Goal: Browse casually: Explore the website without a specific task or goal

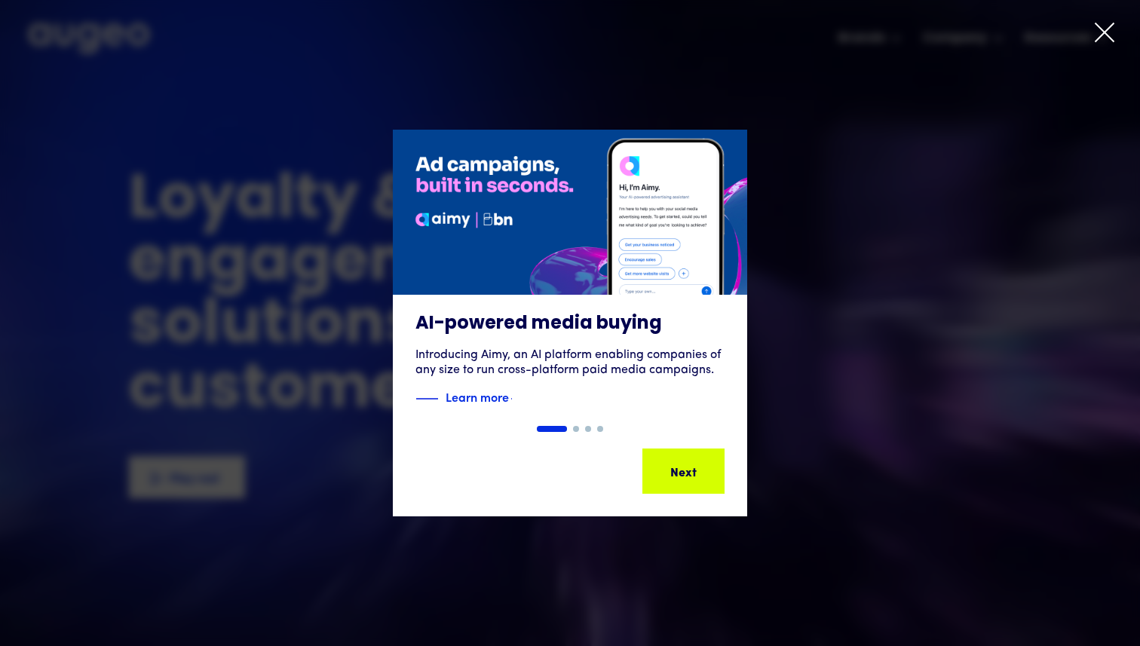
click at [711, 457] on div "Next Next Next Next" at bounding box center [683, 471] width 79 height 42
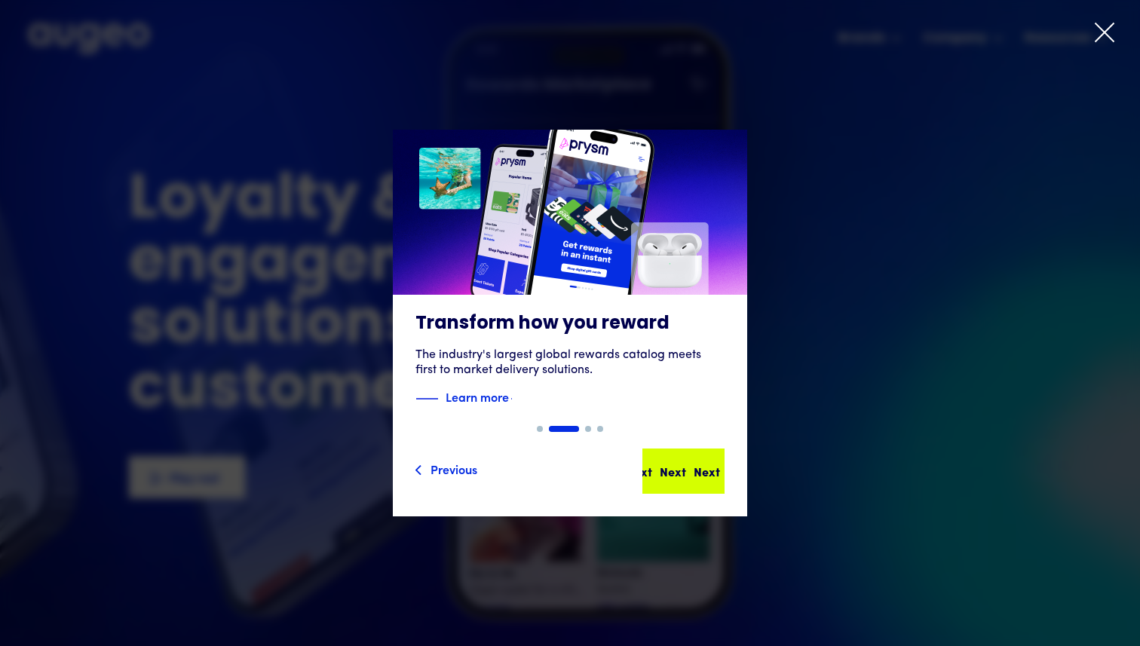
click at [712, 482] on div "Next Next Next Next" at bounding box center [683, 471] width 79 height 42
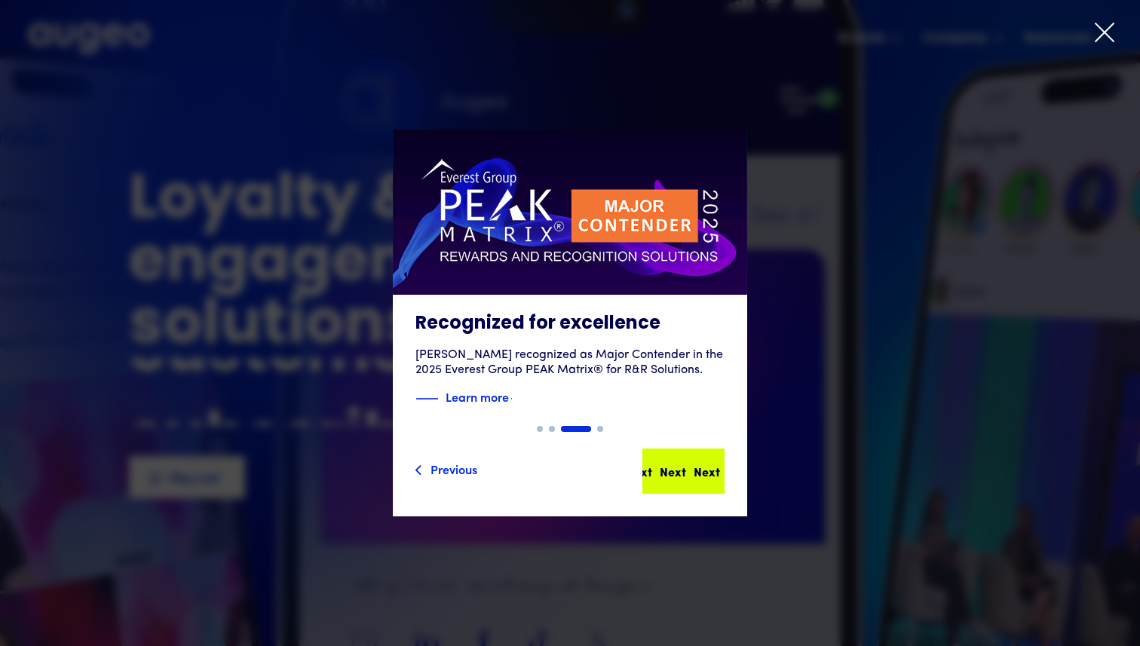
click at [693, 474] on div "Next" at bounding box center [706, 471] width 26 height 18
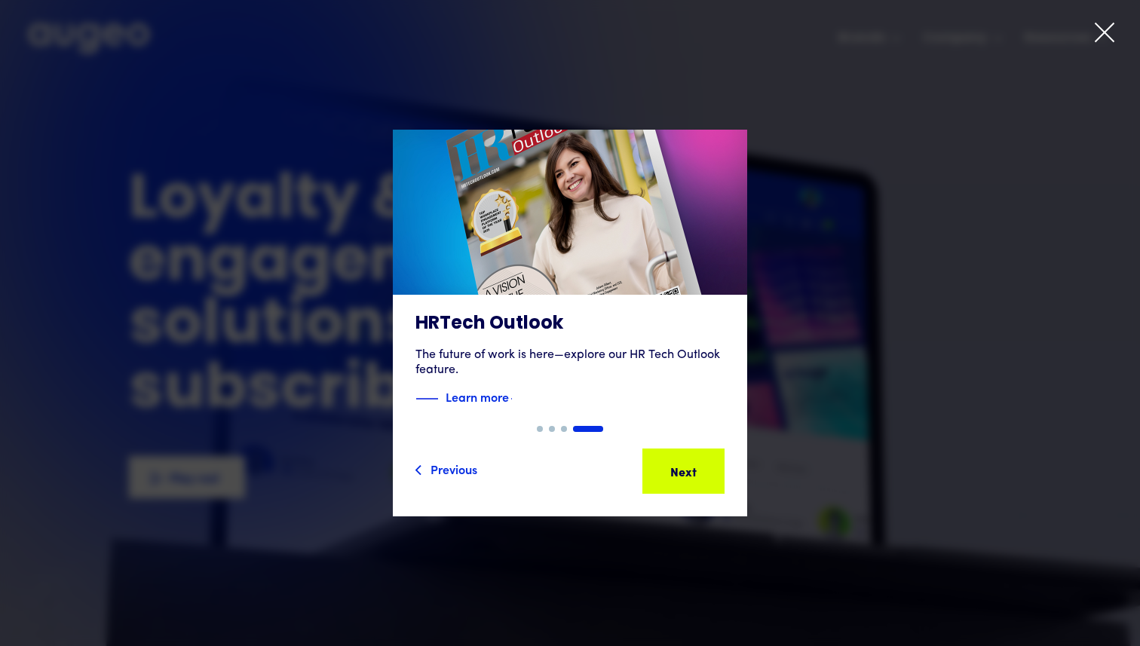
click at [693, 474] on div "Next" at bounding box center [706, 471] width 26 height 18
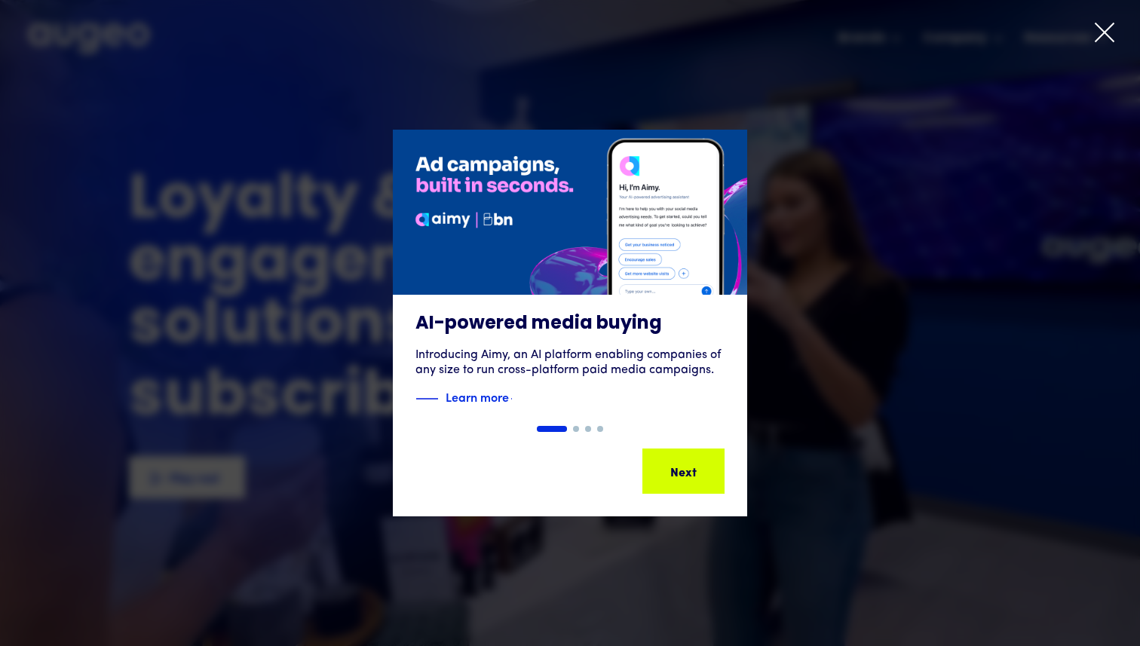
click at [692, 474] on div "Next Next Next Next" at bounding box center [690, 471] width 136 height 18
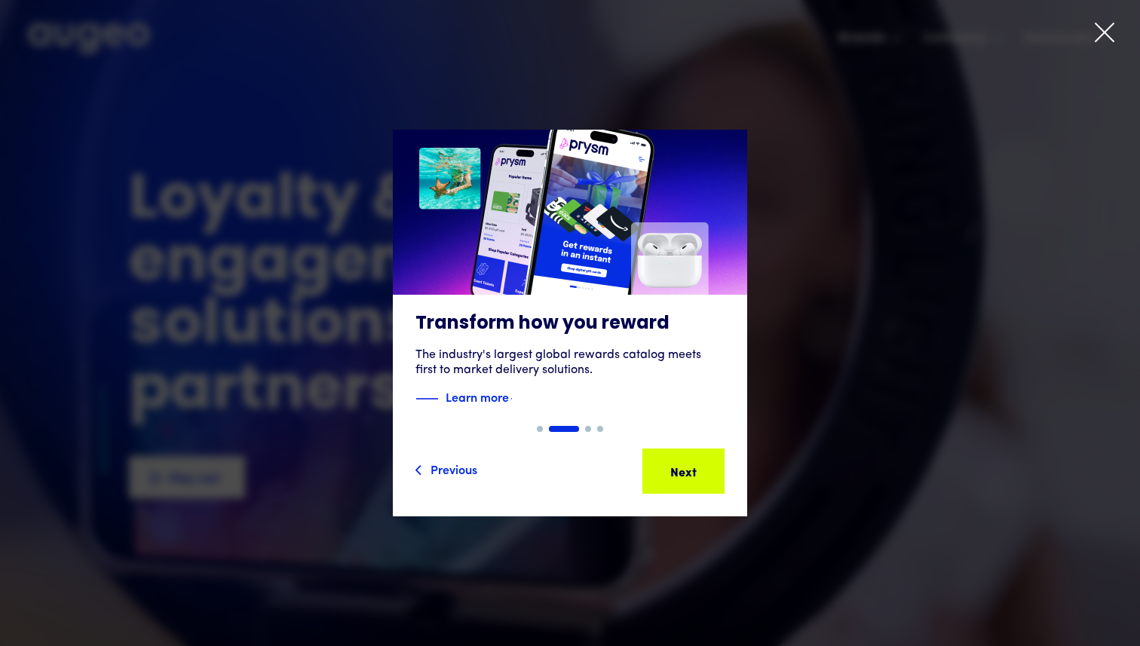
click at [692, 474] on div "Next Next Next Next" at bounding box center [690, 471] width 136 height 18
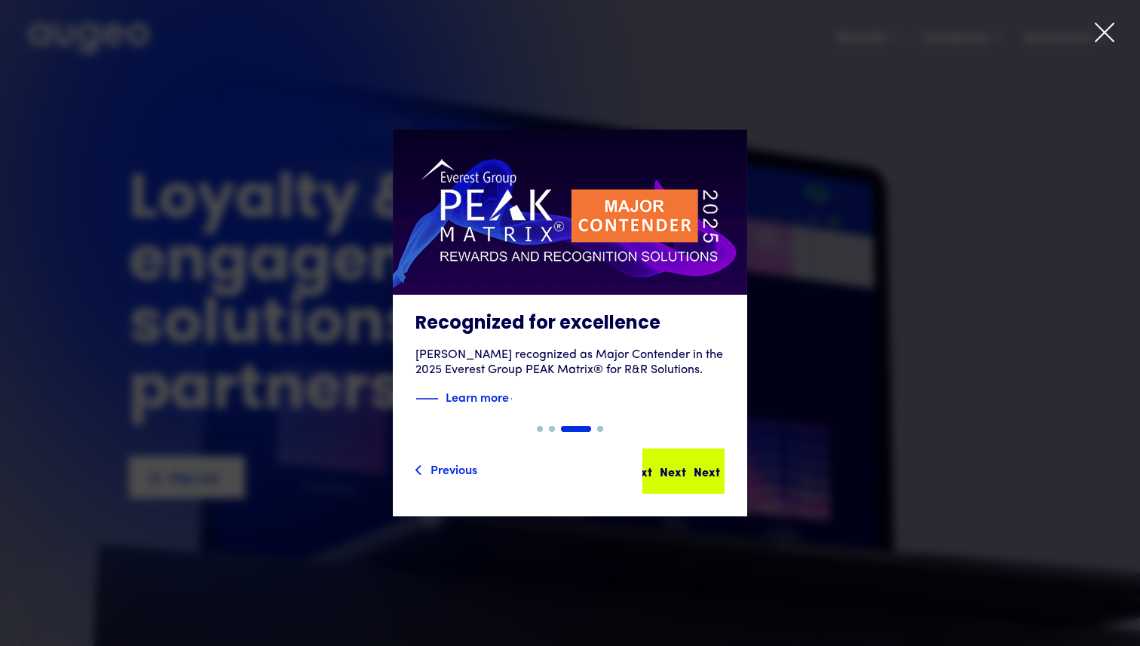
click at [692, 474] on div "Next Next Next Next" at bounding box center [681, 471] width 136 height 18
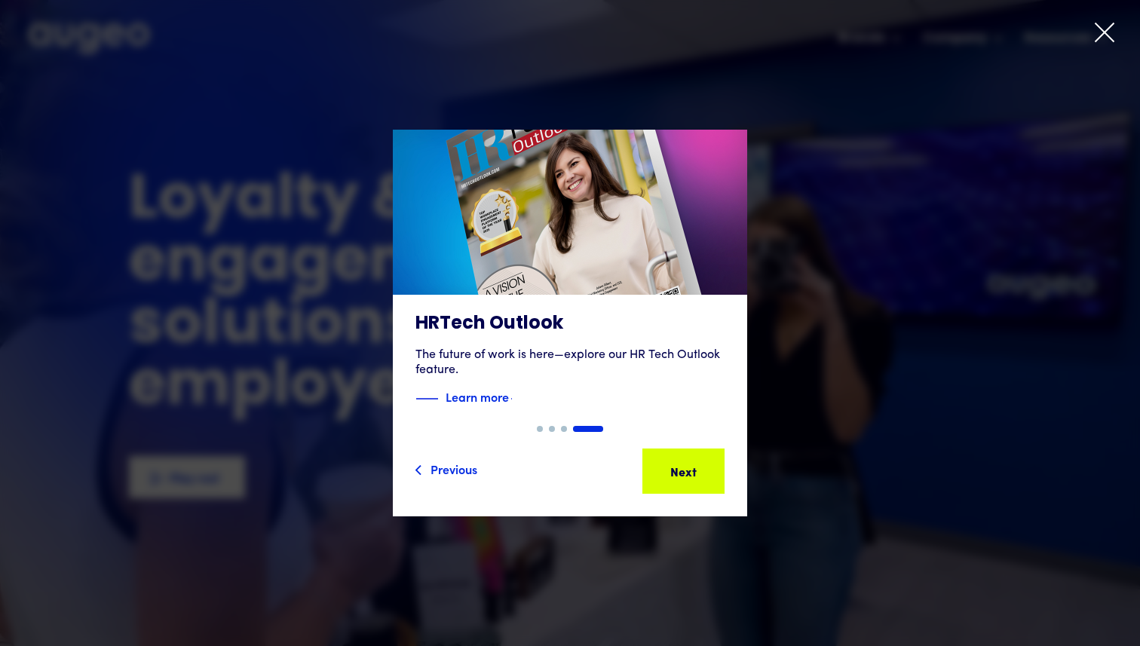
click at [693, 474] on div "Next" at bounding box center [706, 471] width 26 height 18
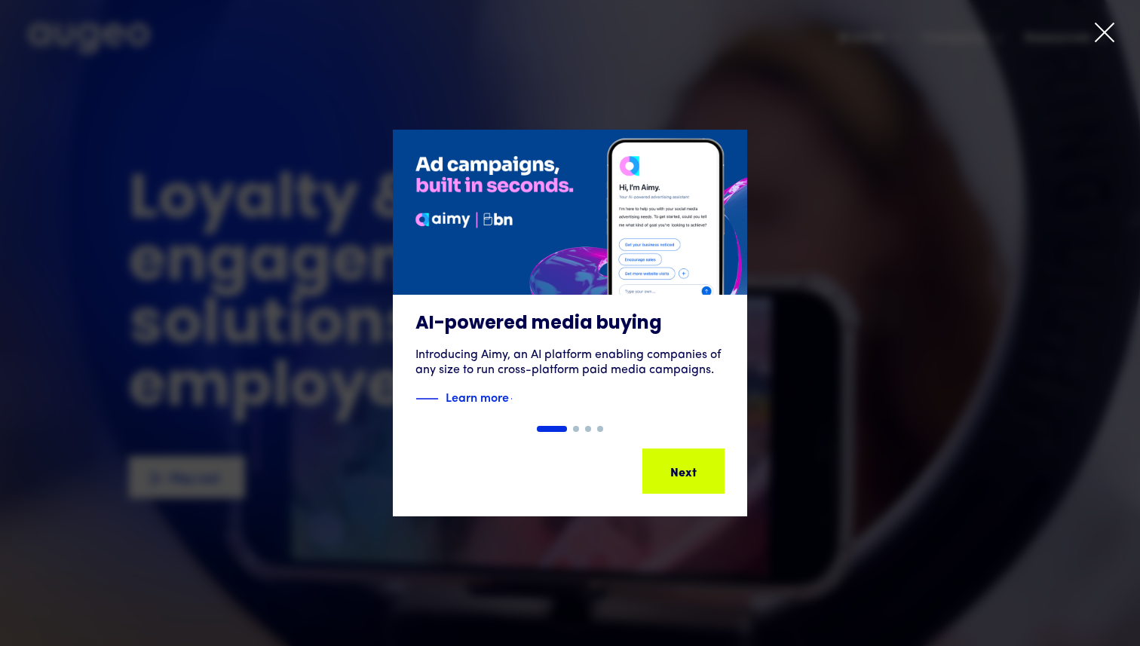
click at [1108, 34] on icon at bounding box center [1104, 32] width 23 height 23
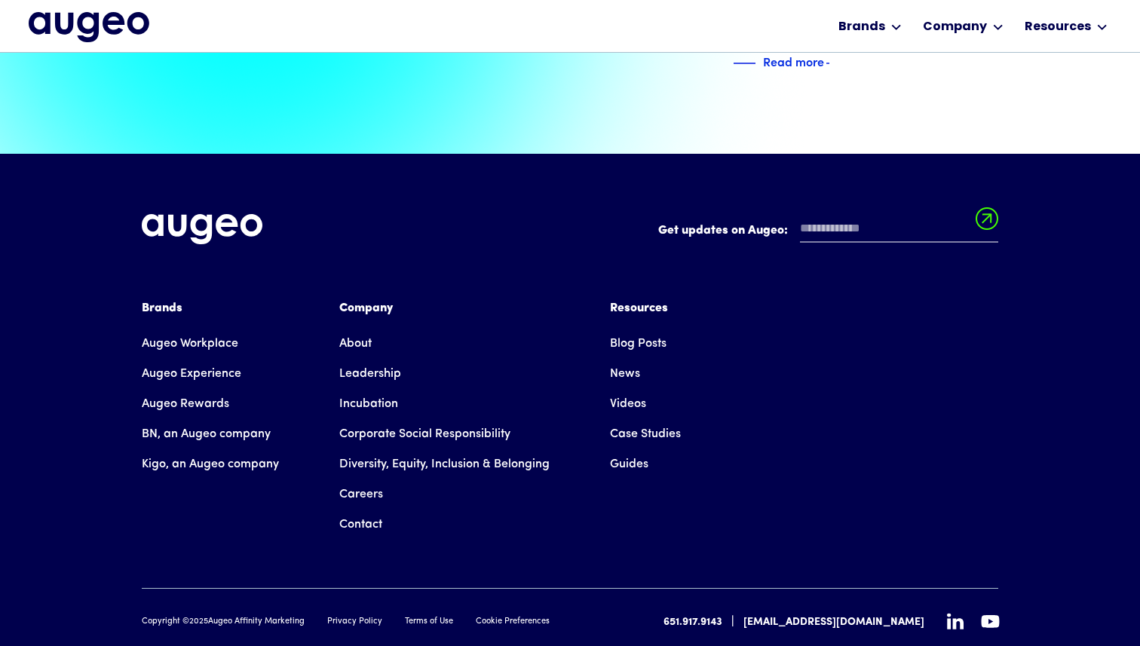
scroll to position [3416, 0]
drag, startPoint x: 141, startPoint y: 181, endPoint x: 313, endPoint y: 180, distance: 171.8
click at [313, 214] on div "Get updates on Augeo: Get updates on Augeo: Thanks for subscribing! Oops! Somet…" at bounding box center [570, 237] width 856 height 47
